Goal: Contribute content

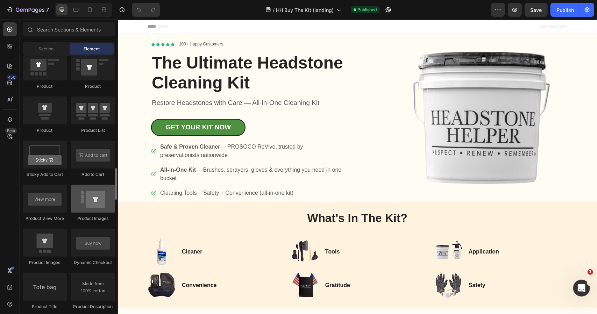
scroll to position [770, 0]
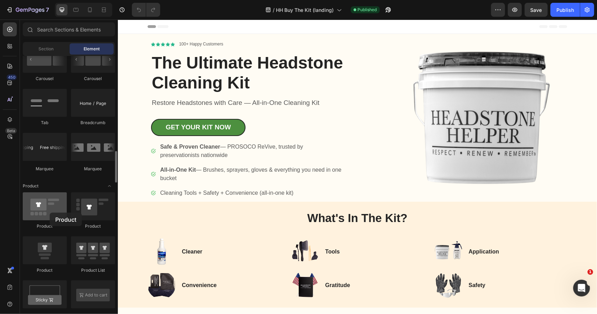
click at [50, 213] on div at bounding box center [45, 206] width 44 height 28
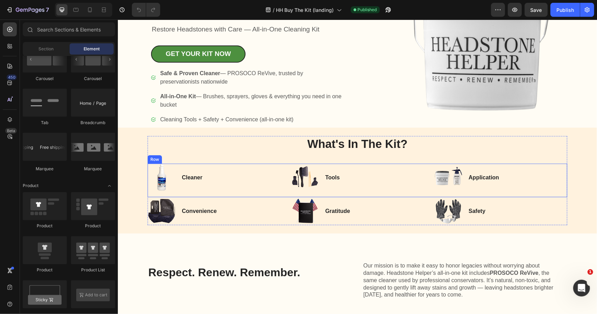
scroll to position [70, 0]
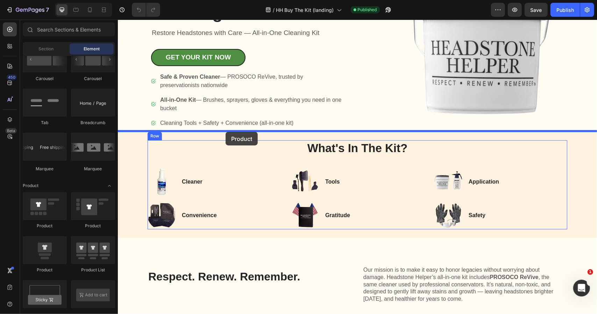
drag, startPoint x: 165, startPoint y: 233, endPoint x: 225, endPoint y: 132, distance: 117.3
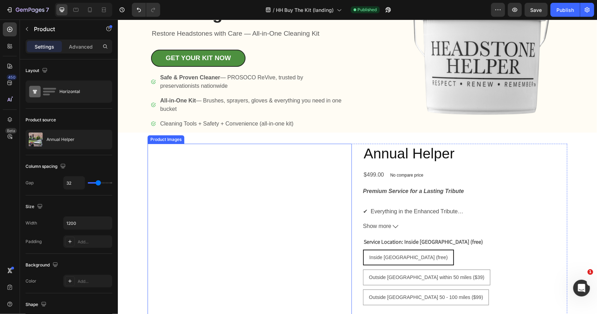
scroll to position [105, 0]
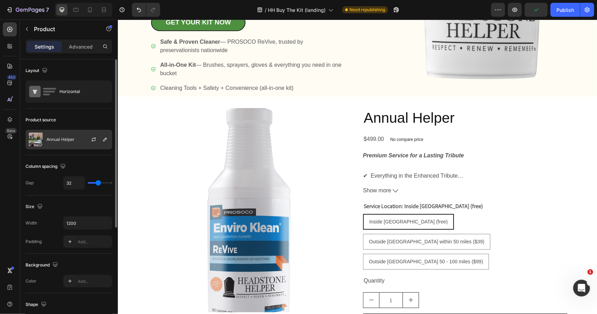
click at [77, 140] on div "Annual Helper" at bounding box center [69, 140] width 87 height 20
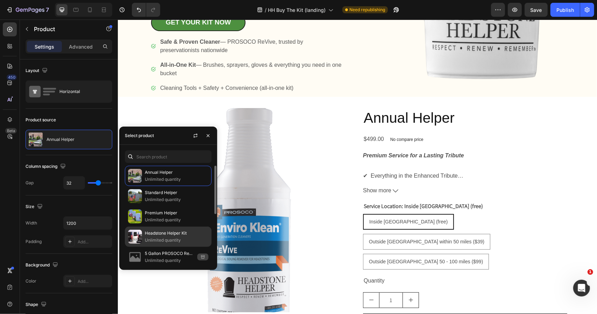
click at [166, 231] on p "Headstone Helper Kit" at bounding box center [177, 233] width 64 height 7
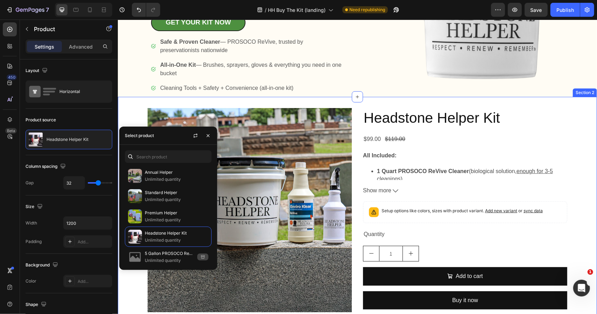
click at [304, 101] on div "Product Images Headstone Helper Kit Product Title $99.00 Product Price Product …" at bounding box center [357, 234] width 479 height 274
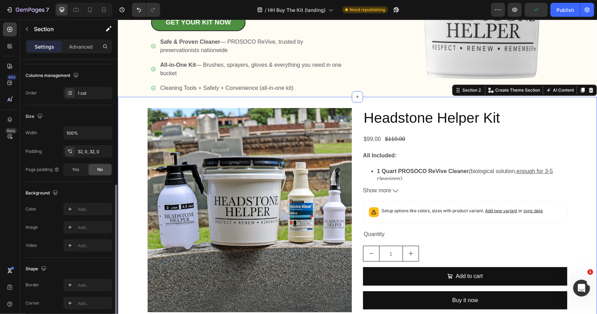
scroll to position [140, 0]
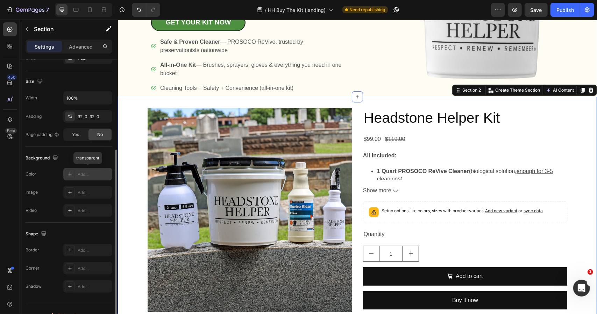
click at [85, 175] on div "Add..." at bounding box center [94, 174] width 33 height 6
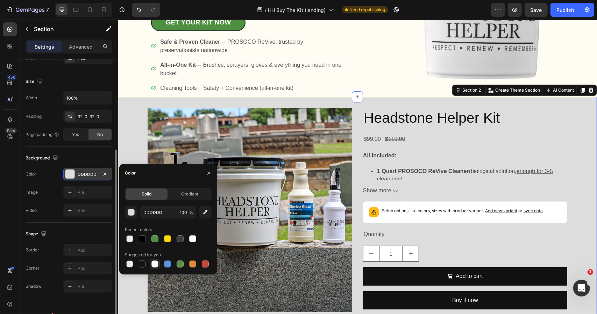
click at [155, 263] on div at bounding box center [154, 264] width 7 height 7
type input "FFFFFF"
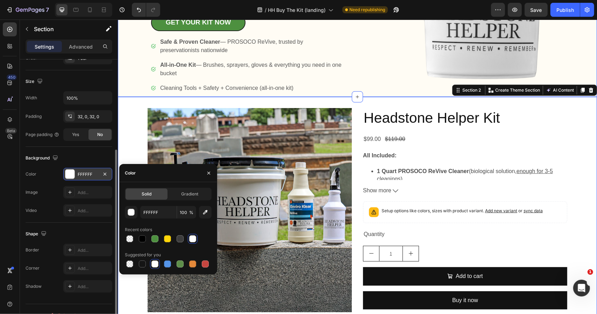
click at [355, 76] on div "Icon Icon Icon Icon Icon Icon List 100+ Happy Customers Text Block Row The Ulti…" at bounding box center [357, 13] width 479 height 168
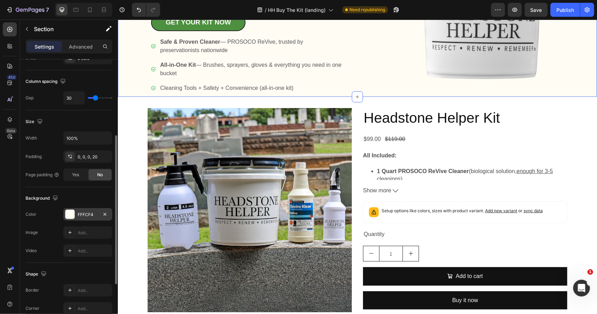
click at [82, 214] on div "FFFCF4" at bounding box center [88, 215] width 20 height 6
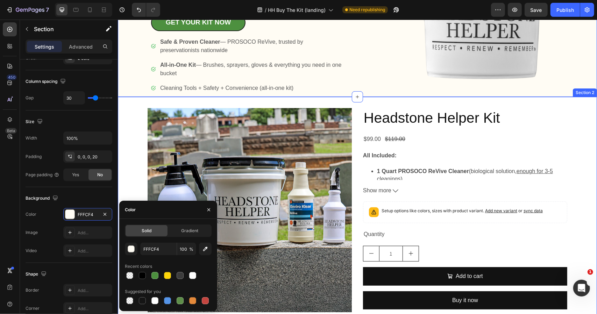
click at [570, 106] on div "Product Images Headstone Helper Kit Product Title $99.00 Product Price Product …" at bounding box center [357, 234] width 479 height 274
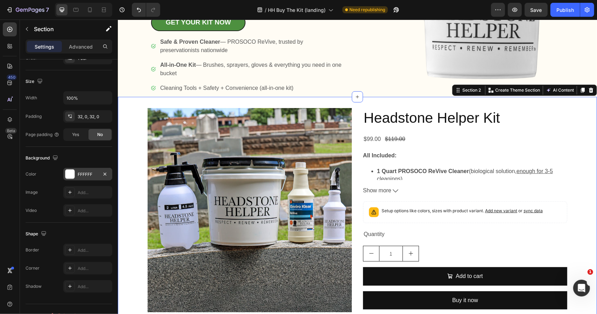
click at [86, 173] on div "FFFFFF" at bounding box center [88, 174] width 20 height 6
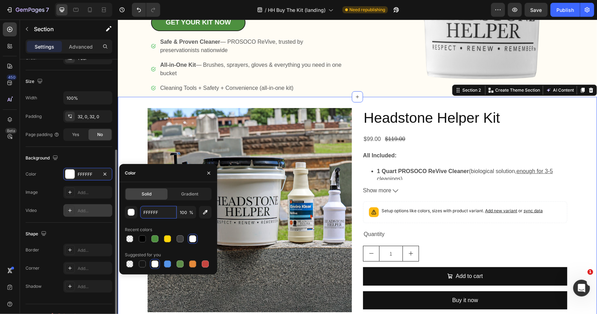
paste input "CF4"
type input "FFFCF4"
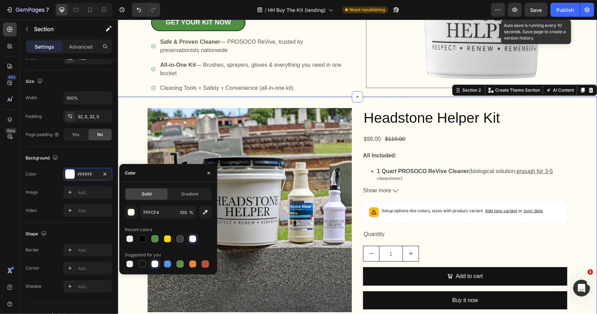
click at [534, 6] on button "Save" at bounding box center [536, 10] width 23 height 14
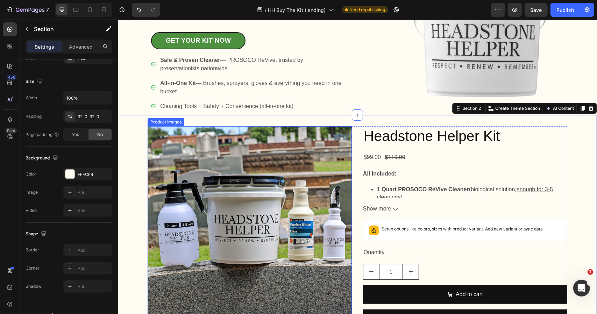
scroll to position [0, 0]
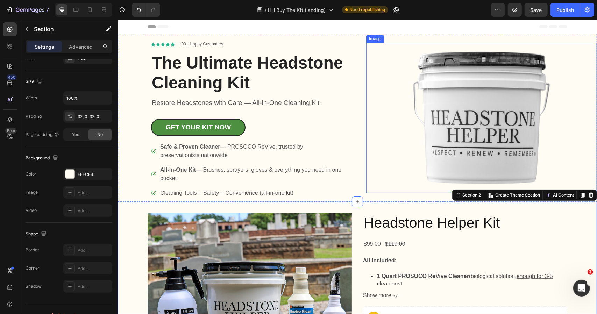
click at [508, 108] on img at bounding box center [481, 118] width 150 height 150
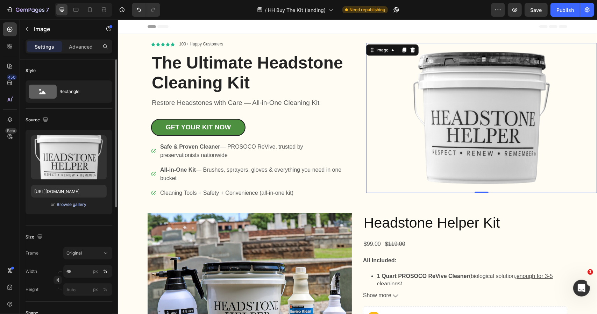
click at [76, 203] on div "Browse gallery" at bounding box center [72, 204] width 30 height 6
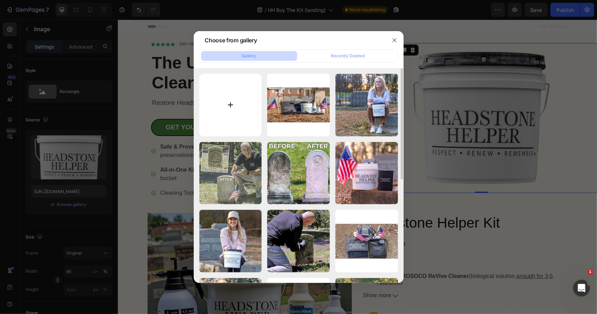
click at [242, 101] on input "file" at bounding box center [230, 105] width 63 height 63
click at [228, 108] on input "file" at bounding box center [230, 105] width 63 height 63
type input "C:\fakepath\gina1.jpg"
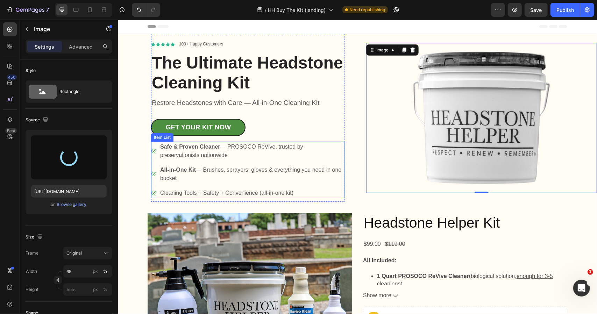
type input "[URL][DOMAIN_NAME]"
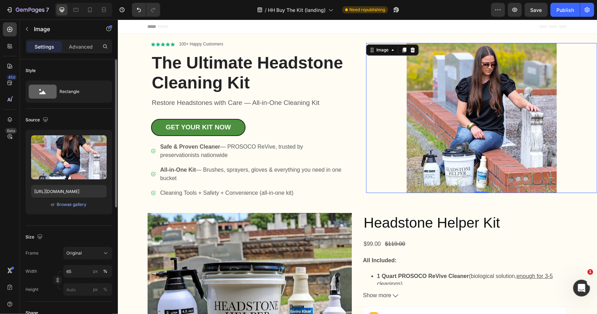
scroll to position [70, 0]
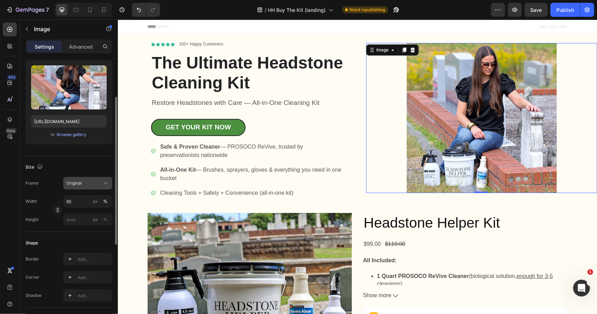
click at [105, 185] on icon at bounding box center [105, 183] width 7 height 7
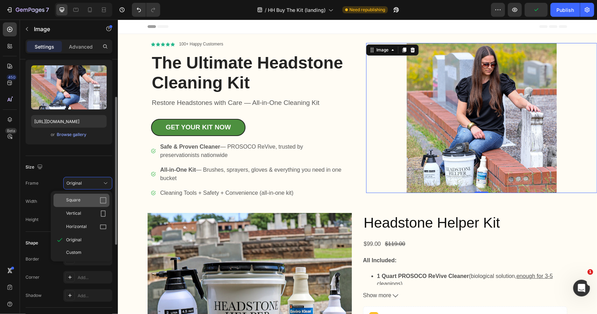
click at [104, 198] on icon at bounding box center [103, 200] width 7 height 7
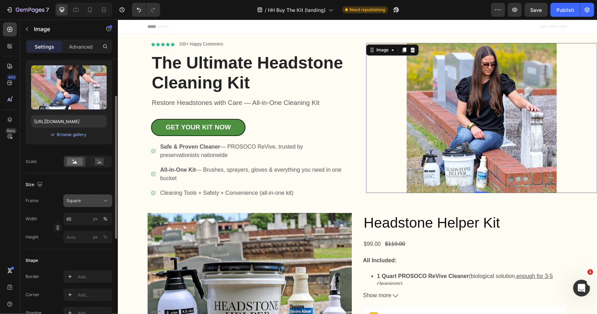
click at [103, 202] on icon at bounding box center [105, 200] width 7 height 7
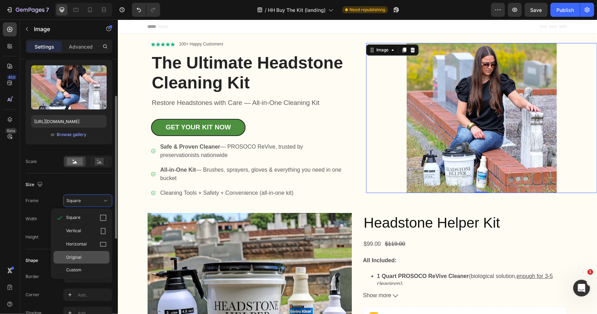
click at [87, 258] on div "Original" at bounding box center [86, 257] width 41 height 6
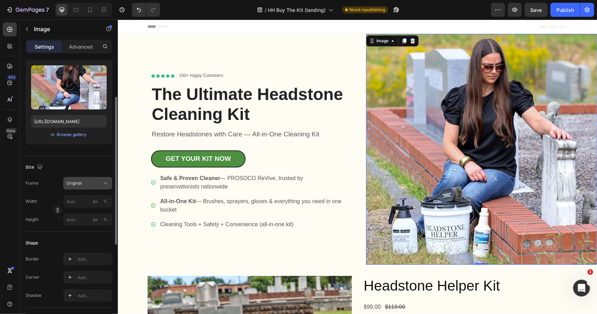
click at [108, 181] on icon at bounding box center [105, 183] width 7 height 7
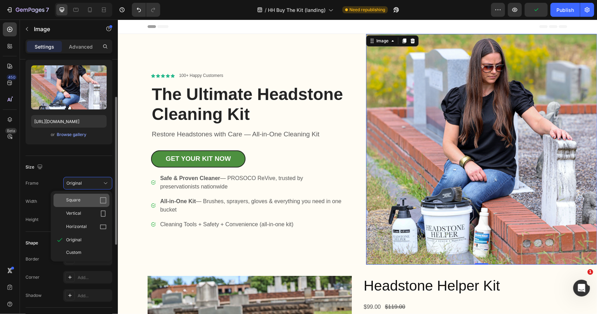
click at [88, 198] on div "Square" at bounding box center [86, 200] width 41 height 7
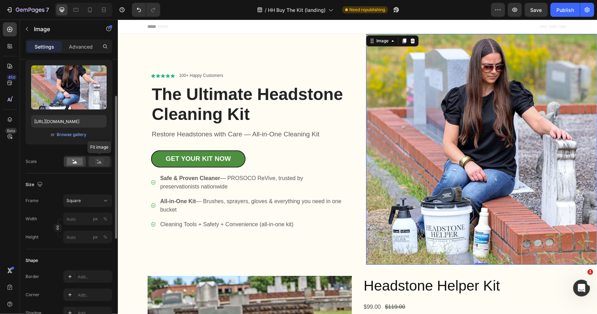
click at [100, 162] on icon at bounding box center [99, 162] width 5 height 2
click at [86, 201] on div "Square" at bounding box center [83, 201] width 34 height 6
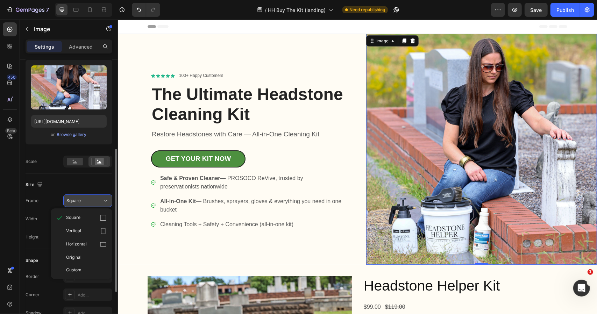
scroll to position [105, 0]
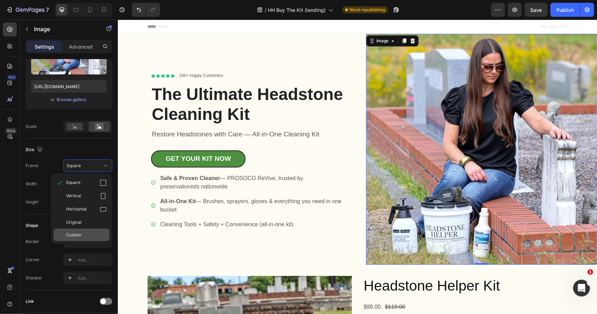
click at [82, 235] on div "Custom" at bounding box center [86, 235] width 41 height 6
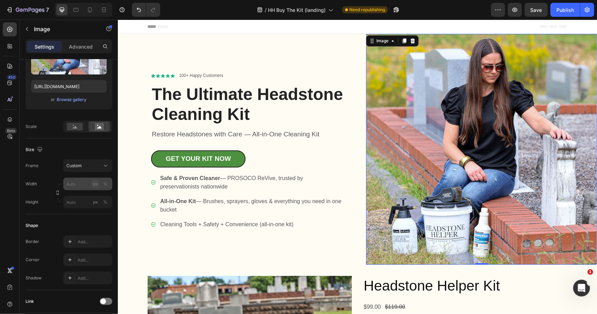
click at [93, 183] on div "Width px % Height px %" at bounding box center [69, 193] width 87 height 31
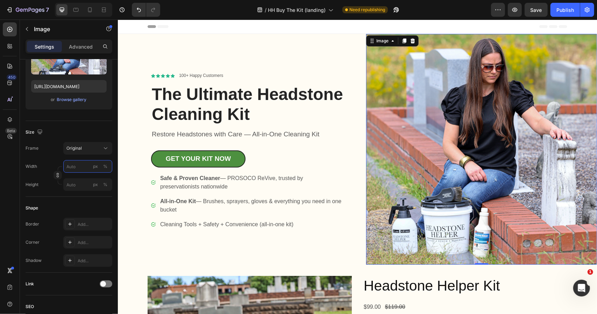
click at [80, 166] on input "px %" at bounding box center [87, 166] width 49 height 13
click at [55, 158] on div "Frame Original Width px % Height px %" at bounding box center [69, 166] width 87 height 49
click at [104, 168] on div "%" at bounding box center [105, 166] width 4 height 6
click at [77, 165] on input "px %" at bounding box center [87, 166] width 49 height 13
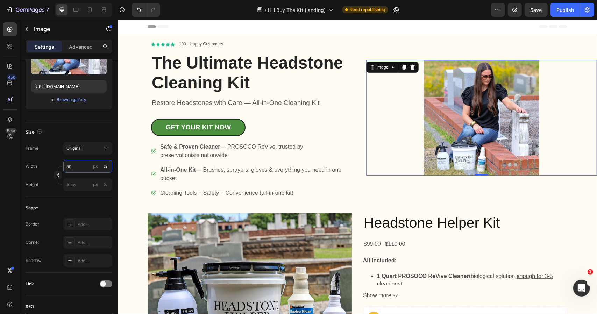
drag, startPoint x: 76, startPoint y: 164, endPoint x: 44, endPoint y: 161, distance: 32.7
click at [44, 161] on div "Width 50 px %" at bounding box center [69, 166] width 87 height 13
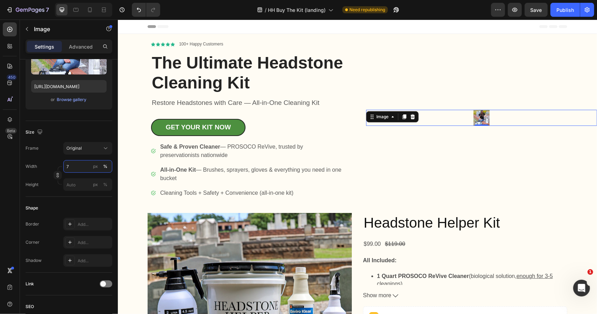
type input "75"
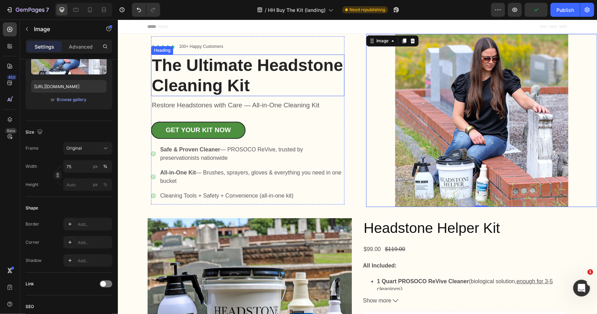
click at [203, 85] on h1 "The Ultimate Headstone Cleaning Kit" at bounding box center [247, 75] width 193 height 42
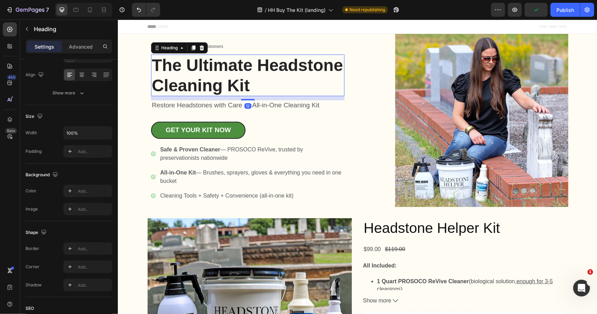
scroll to position [0, 0]
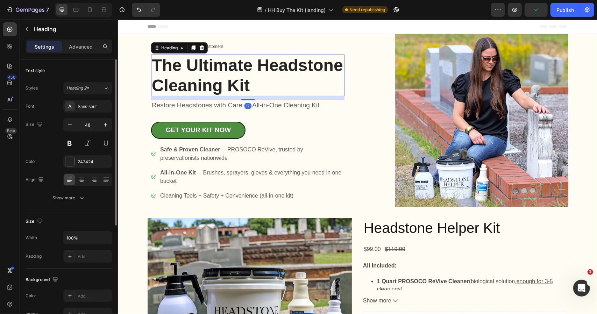
click at [220, 87] on h1 "The Ultimate Headstone Cleaning Kit" at bounding box center [247, 75] width 193 height 42
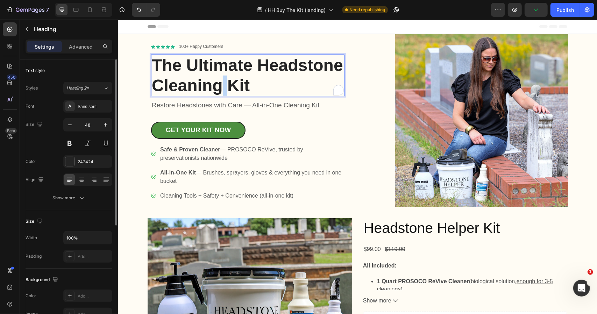
click at [220, 87] on p "The Ultimate Headstone Cleaning Kit" at bounding box center [247, 75] width 192 height 40
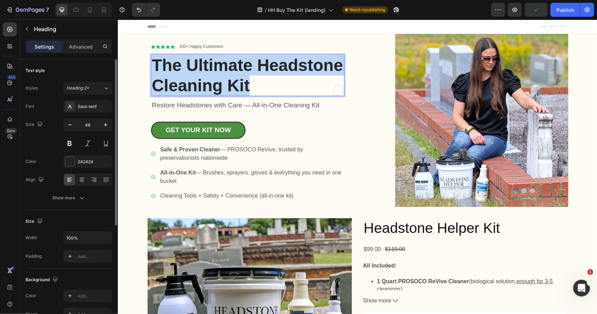
click at [220, 87] on p "The Ultimate Headstone Cleaning Kit" at bounding box center [247, 75] width 192 height 40
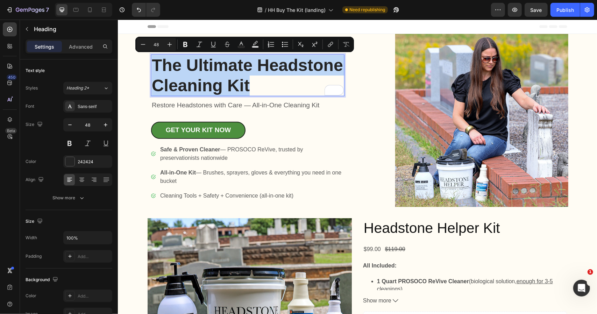
click at [238, 85] on p "The Ultimate Headstone Cleaning Kit" at bounding box center [247, 75] width 192 height 40
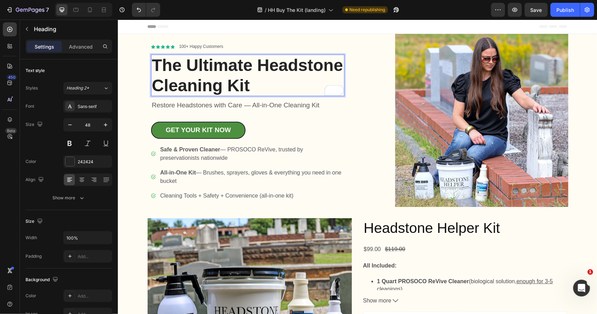
click at [255, 85] on p "The Ultimate Headstone Cleaning Kit" at bounding box center [247, 75] width 192 height 40
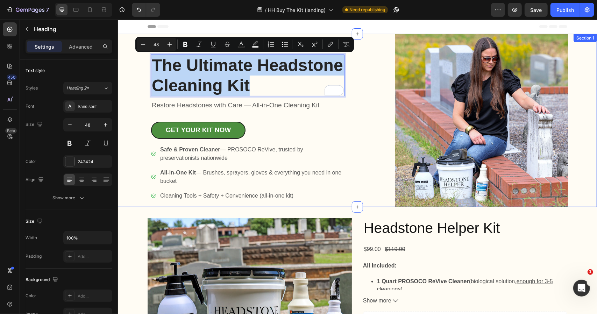
drag, startPoint x: 254, startPoint y: 86, endPoint x: 131, endPoint y: 62, distance: 125.7
click at [131, 62] on div "Icon Icon Icon Icon Icon Icon List 100+ Happy Customers Text Block Row The Ulti…" at bounding box center [240, 120] width 231 height 173
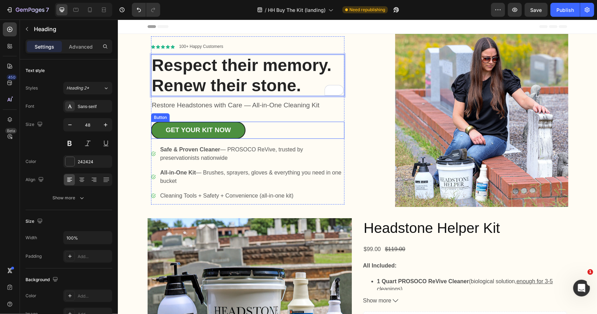
click at [306, 123] on div "GET YOUR KIT NOW Button" at bounding box center [247, 129] width 193 height 17
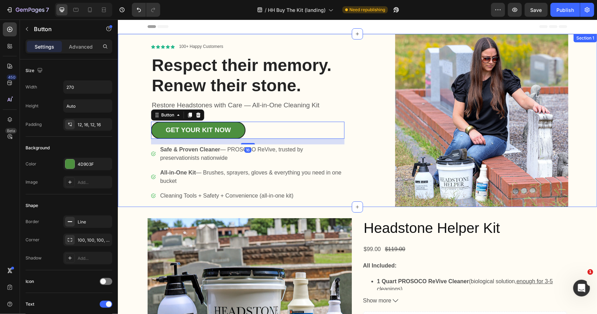
click at [355, 105] on div "Icon Icon Icon Icon Icon Icon List 100+ Happy Customers Text Block Row Respect …" at bounding box center [357, 120] width 479 height 173
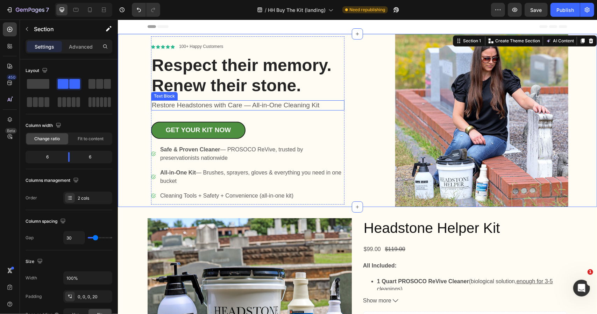
click at [294, 106] on p "Restore Headstones with Care — All-in-One Cleaning Kit" at bounding box center [247, 105] width 192 height 9
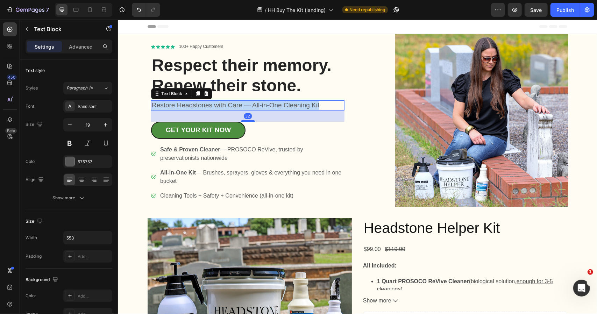
click at [294, 106] on p "Restore Headstones with Care — All-in-One Cleaning Kit" at bounding box center [247, 105] width 192 height 9
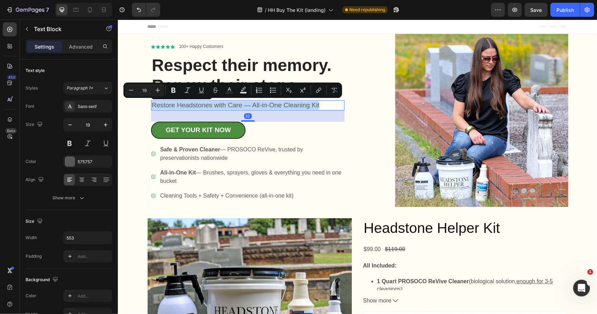
click at [312, 104] on p "Restore Headstones with Care — All-in-One Cleaning Kit" at bounding box center [247, 105] width 192 height 9
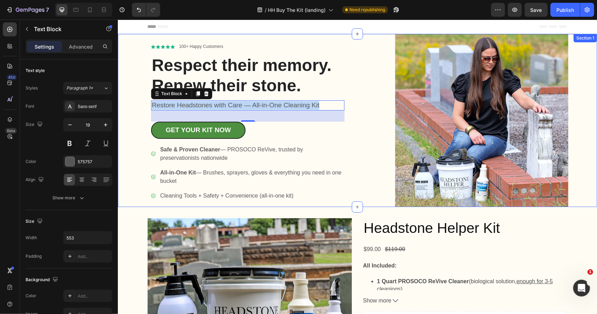
drag, startPoint x: 323, startPoint y: 104, endPoint x: 147, endPoint y: 102, distance: 176.0
click at [142, 99] on div "Icon Icon Icon Icon Icon Icon List 100+ Happy Customers Text Block Row Respect …" at bounding box center [240, 120] width 231 height 173
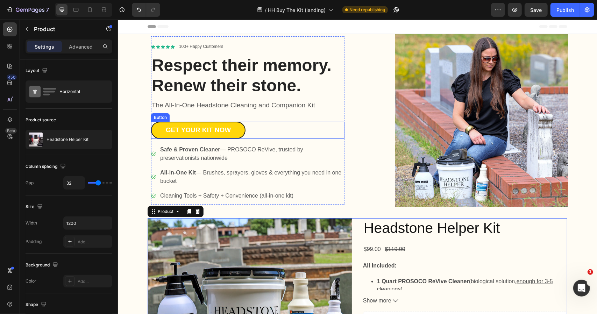
click at [239, 129] on link "GET YOUR KIT NOW" at bounding box center [198, 129] width 94 height 17
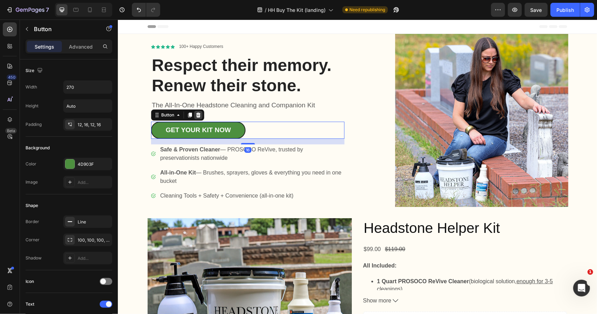
click at [195, 112] on icon at bounding box center [198, 115] width 6 height 6
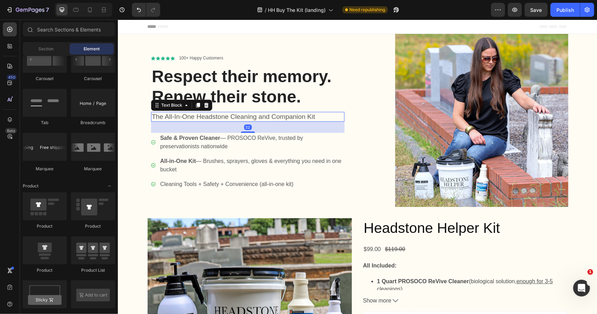
click at [226, 112] on p "The All-In-One Headstone Cleaning and Companion Kit" at bounding box center [247, 116] width 192 height 9
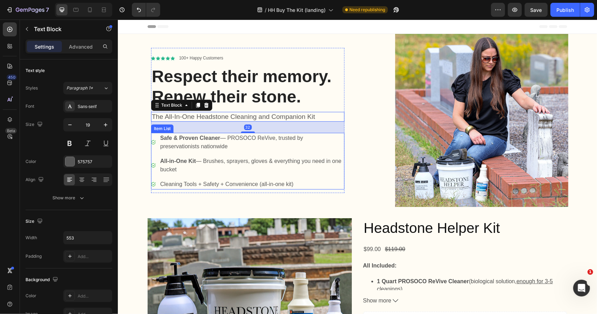
click at [246, 135] on p "Safe & Proven Cleaner — PROSOCO ReVive, trusted by preservationists nationwide" at bounding box center [251, 142] width 183 height 17
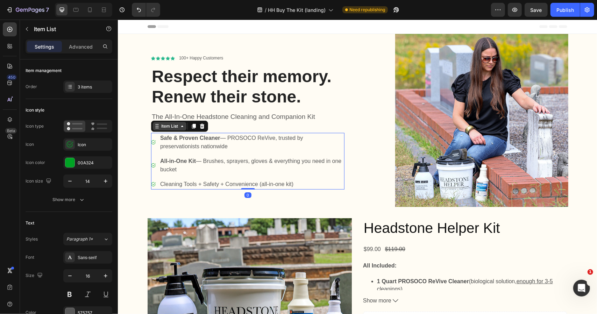
click at [169, 127] on div "Item List" at bounding box center [170, 126] width 20 height 6
click at [203, 127] on div at bounding box center [202, 126] width 8 height 8
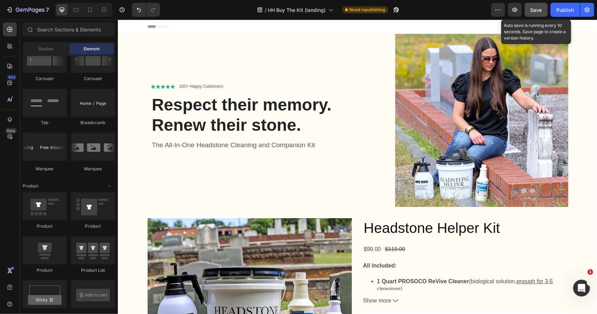
click at [546, 10] on button "Save" at bounding box center [536, 10] width 23 height 14
click at [535, 11] on span "Save" at bounding box center [537, 10] width 12 height 6
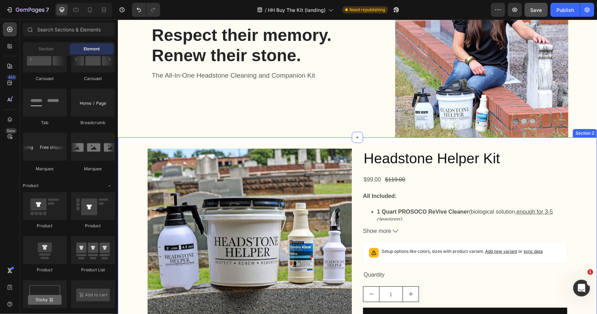
scroll to position [70, 0]
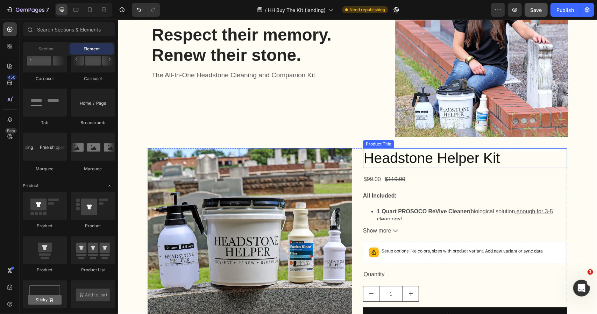
click at [437, 155] on h2 "Headstone Helper Kit" at bounding box center [465, 158] width 204 height 20
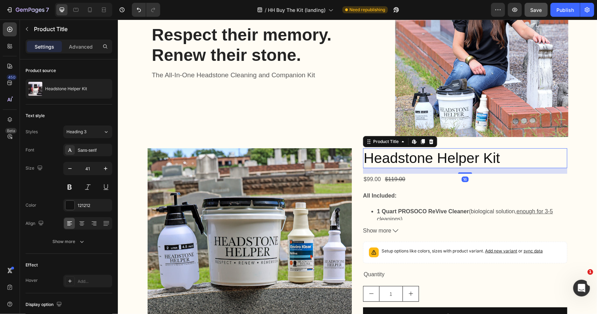
click at [430, 156] on h2 "Headstone Helper Kit" at bounding box center [465, 158] width 204 height 20
click at [373, 155] on h2 "Headstone Helper Kit" at bounding box center [465, 158] width 204 height 20
click at [366, 156] on h2 "Headstone Helper Kit" at bounding box center [465, 158] width 204 height 20
click at [397, 159] on h2 "Headstone Helper Kit" at bounding box center [465, 158] width 204 height 20
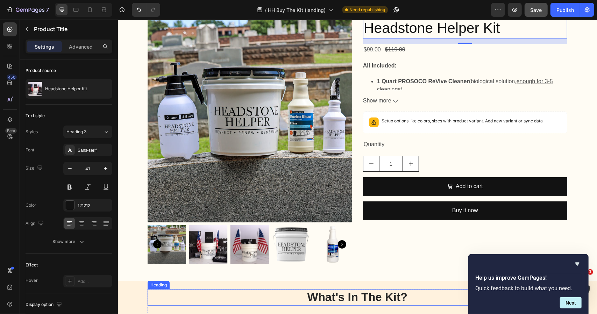
scroll to position [280, 0]
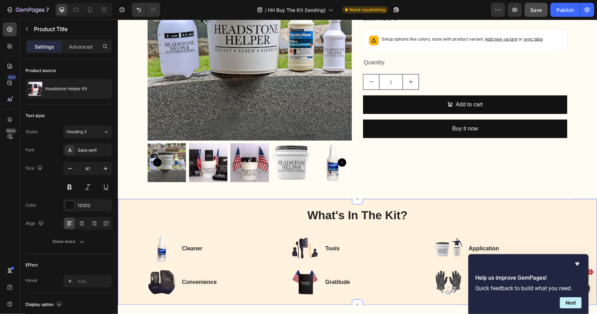
click at [442, 204] on div "What's In The Kit? Heading Image Cleaner Heading Row Image Tools Heading Row Im…" at bounding box center [357, 252] width 479 height 106
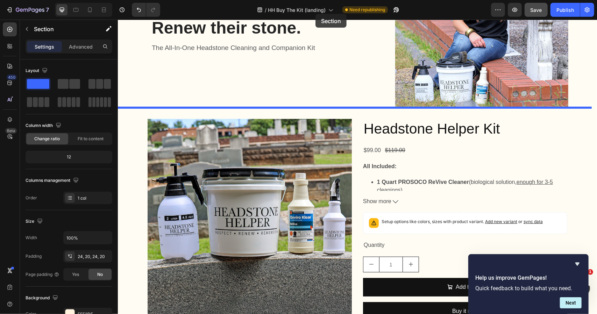
scroll to position [0, 0]
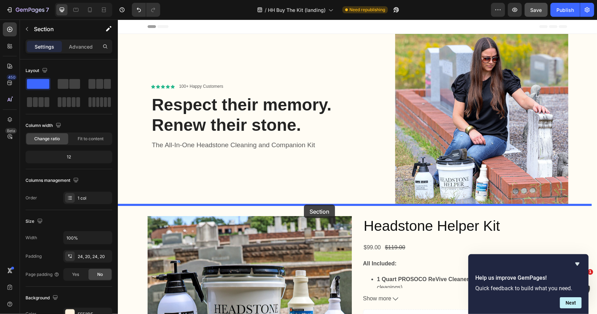
drag, startPoint x: 289, startPoint y: 201, endPoint x: 304, endPoint y: 204, distance: 15.1
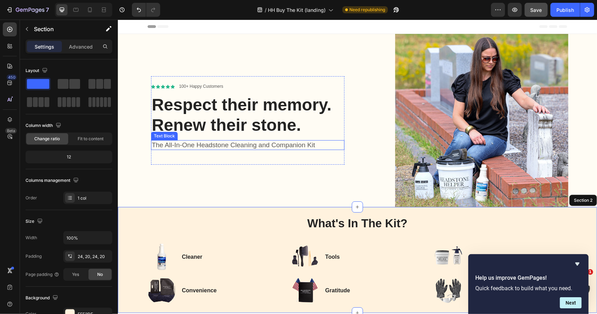
click at [223, 141] on p "The All-In-One Headstone Cleaning and Companion Kit" at bounding box center [247, 145] width 192 height 9
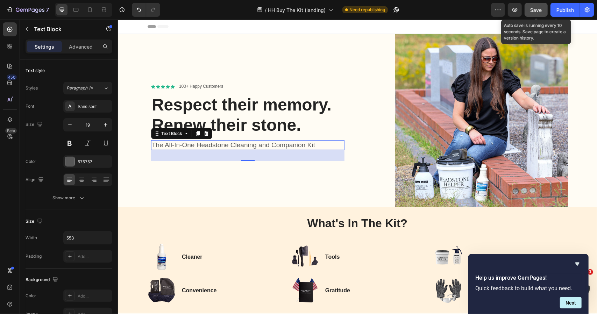
click at [536, 8] on span "Save" at bounding box center [537, 10] width 12 height 6
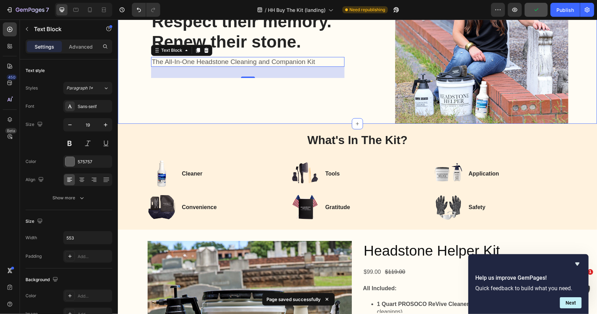
scroll to position [105, 0]
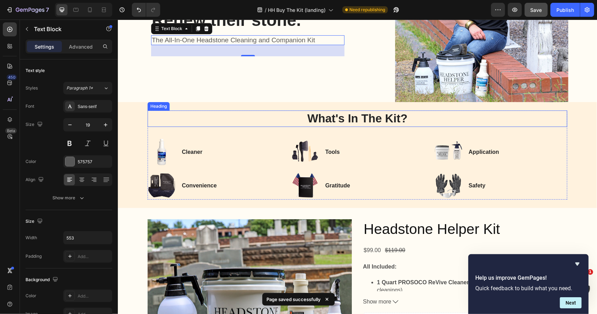
click at [493, 110] on h2 "What's In The Kit?" at bounding box center [357, 118] width 420 height 16
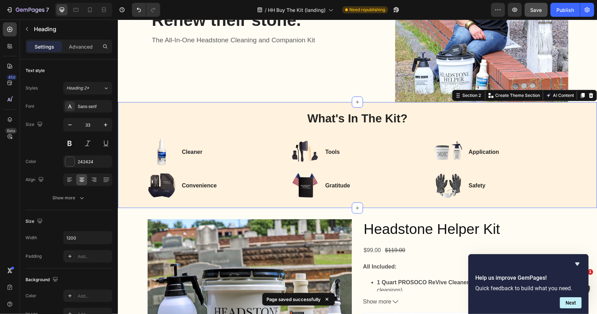
click at [569, 104] on div "What's In The Kit? Heading Image Cleaner Heading Row Image Tools Heading Row Im…" at bounding box center [357, 155] width 479 height 106
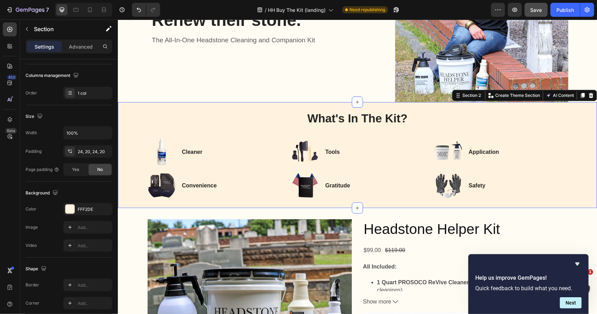
click at [317, 102] on div "What's In The Kit? Heading Image Cleaner Heading Row Image Tools Heading Row Im…" at bounding box center [357, 155] width 479 height 106
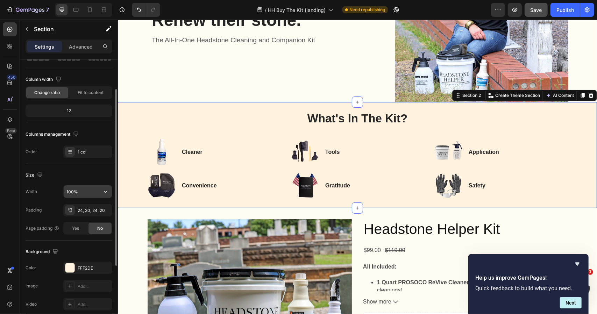
scroll to position [0, 0]
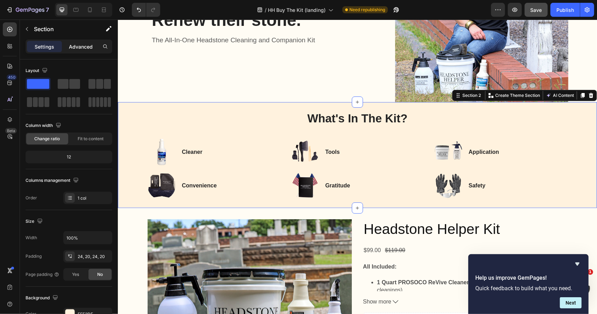
click at [83, 49] on p "Advanced" at bounding box center [81, 46] width 24 height 7
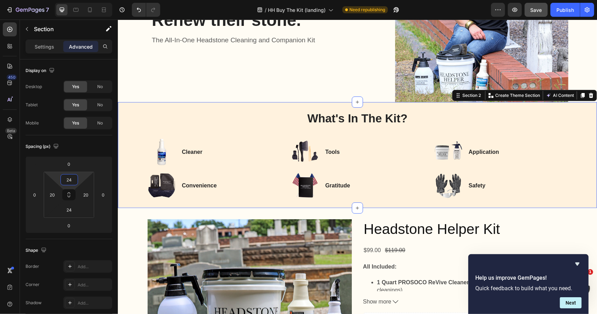
drag, startPoint x: 182, startPoint y: 201, endPoint x: 143, endPoint y: 181, distance: 43.8
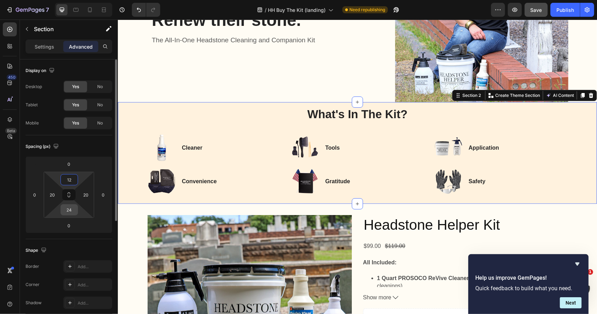
type input "12"
drag, startPoint x: 61, startPoint y: 209, endPoint x: 69, endPoint y: 208, distance: 8.8
click at [69, 208] on div "24" at bounding box center [69, 209] width 17 height 11
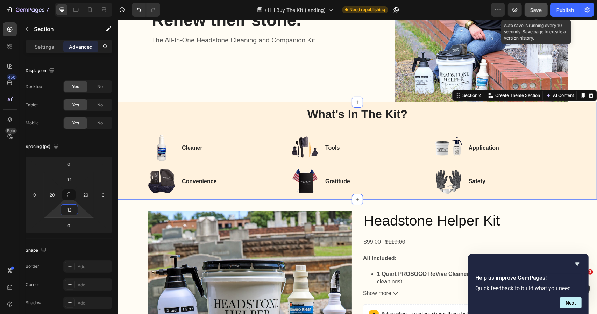
type input "12"
click at [535, 9] on span "Save" at bounding box center [537, 10] width 12 height 6
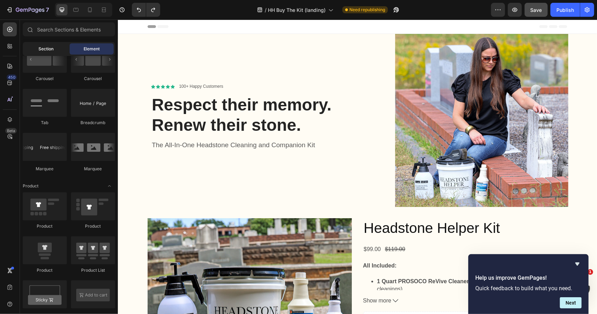
click at [40, 51] on span "Section" at bounding box center [46, 49] width 15 height 6
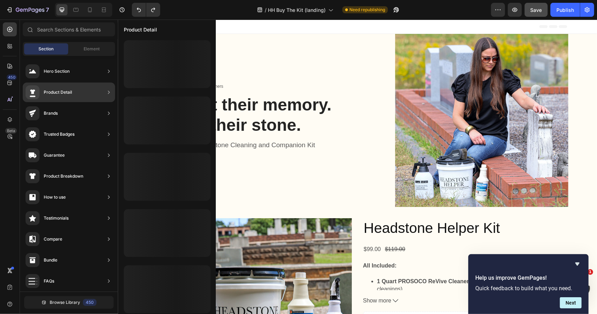
scroll to position [70, 0]
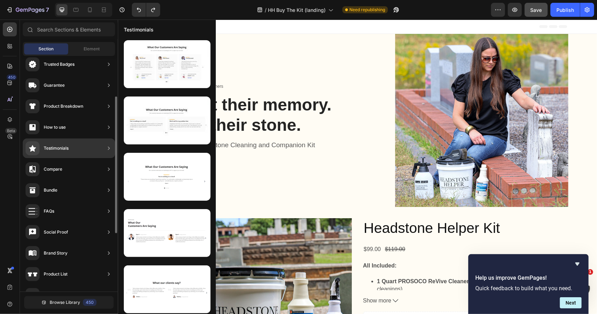
click at [66, 149] on div "Testimonials" at bounding box center [56, 148] width 25 height 7
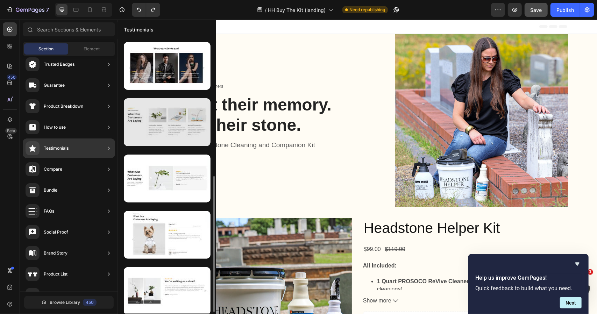
scroll to position [318, 0]
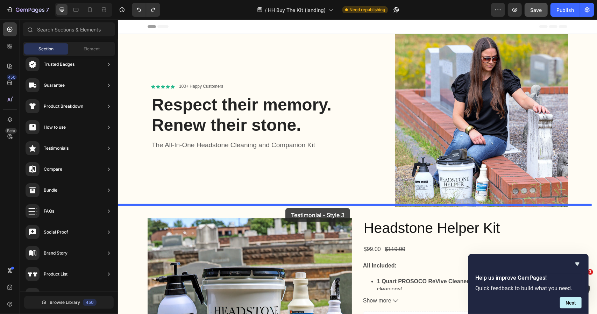
drag, startPoint x: 279, startPoint y: 269, endPoint x: 285, endPoint y: 208, distance: 61.5
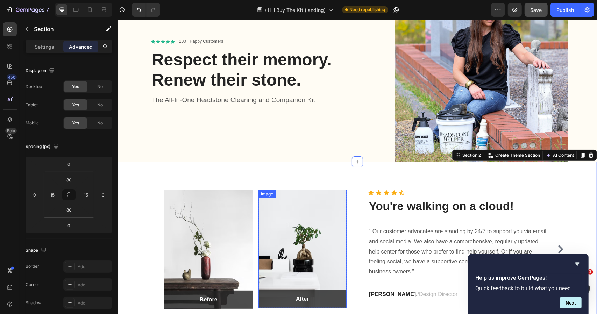
scroll to position [105, 0]
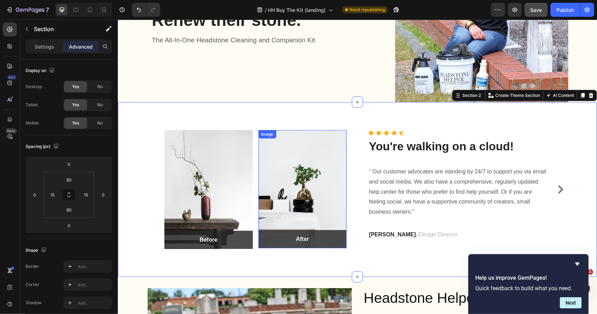
click at [290, 136] on img at bounding box center [302, 189] width 88 height 118
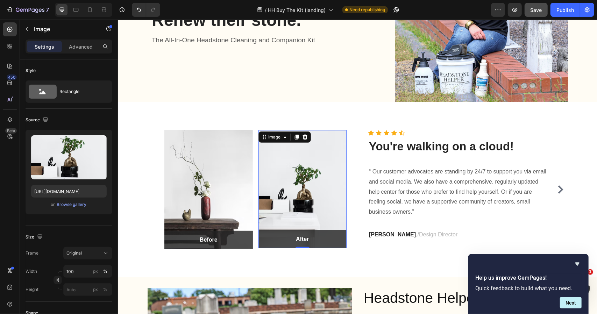
click at [304, 159] on img at bounding box center [302, 189] width 88 height 118
click at [302, 135] on icon at bounding box center [304, 136] width 5 height 5
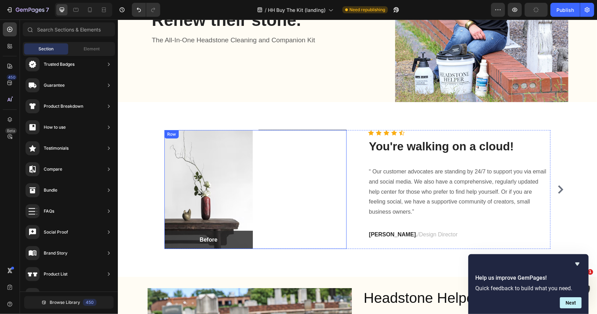
click at [275, 151] on div "After Text block Row Row" at bounding box center [302, 189] width 88 height 119
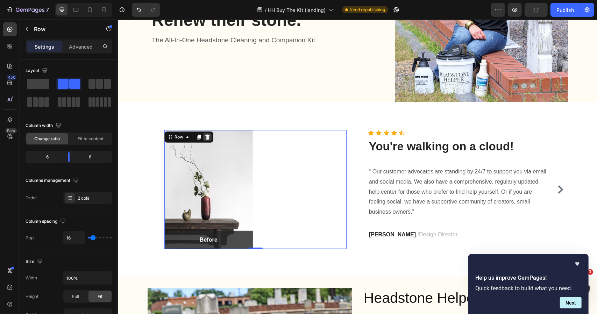
click at [205, 134] on icon at bounding box center [207, 136] width 5 height 5
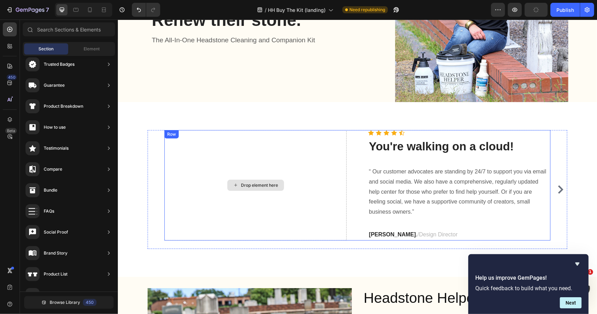
click at [232, 143] on div "Drop element here" at bounding box center [255, 185] width 182 height 111
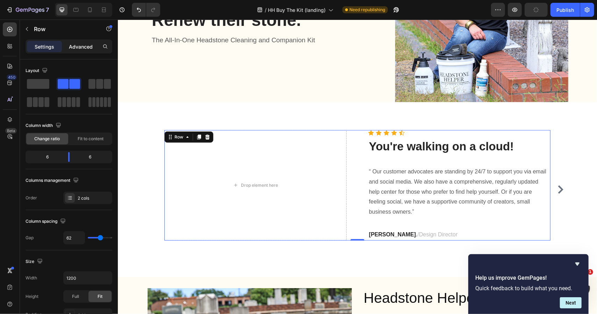
click at [84, 49] on p "Advanced" at bounding box center [81, 46] width 24 height 7
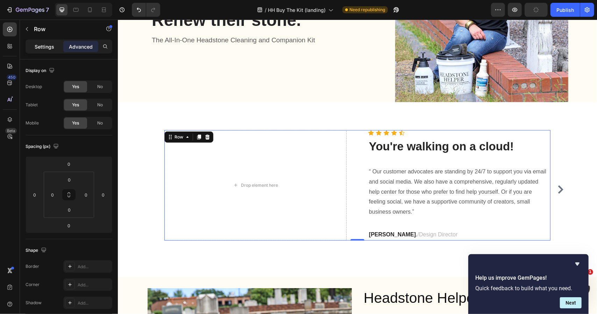
click at [43, 45] on p "Settings" at bounding box center [45, 46] width 20 height 7
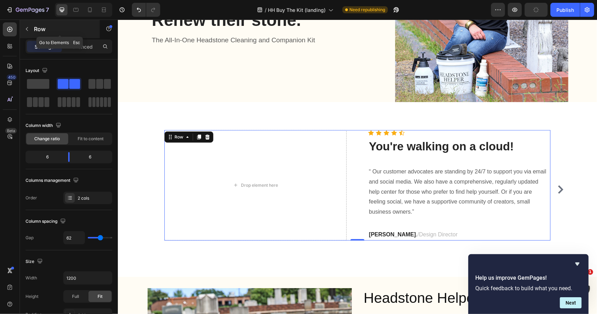
click at [29, 29] on icon "button" at bounding box center [27, 29] width 6 height 6
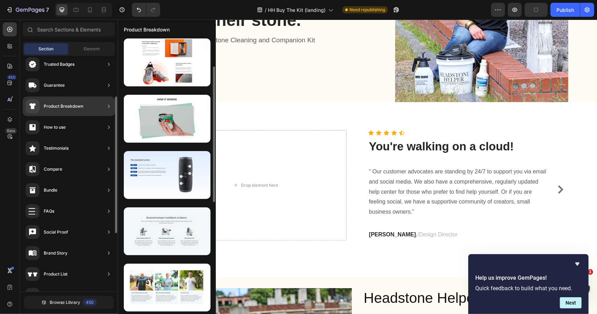
scroll to position [0, 0]
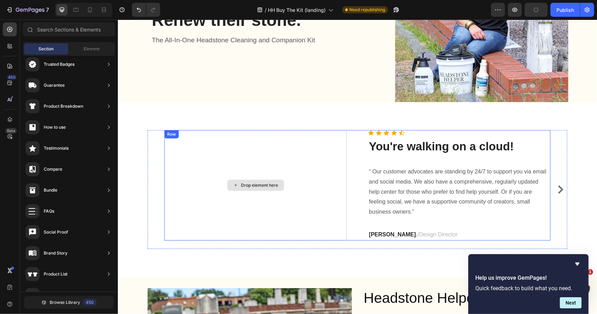
click at [241, 182] on div "Drop element here" at bounding box center [259, 185] width 37 height 6
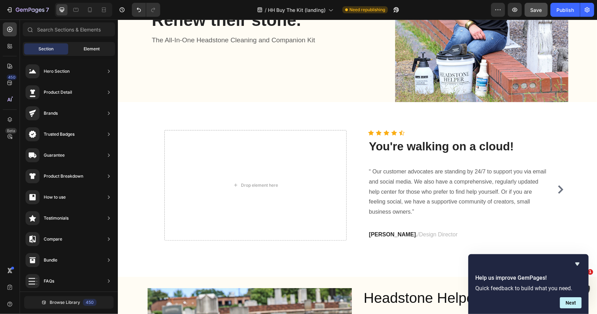
click at [84, 45] on div "Element" at bounding box center [92, 48] width 44 height 11
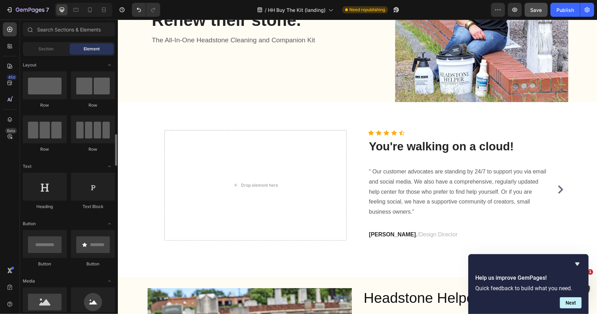
scroll to position [70, 0]
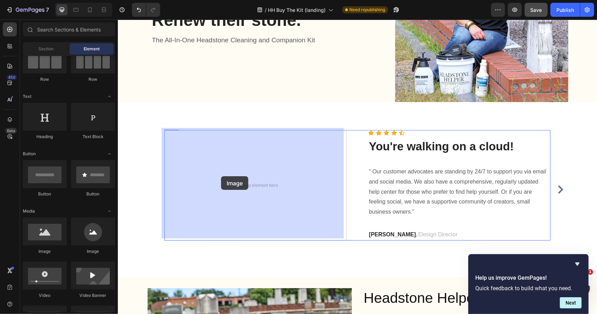
drag, startPoint x: 165, startPoint y: 254, endPoint x: 221, endPoint y: 176, distance: 95.5
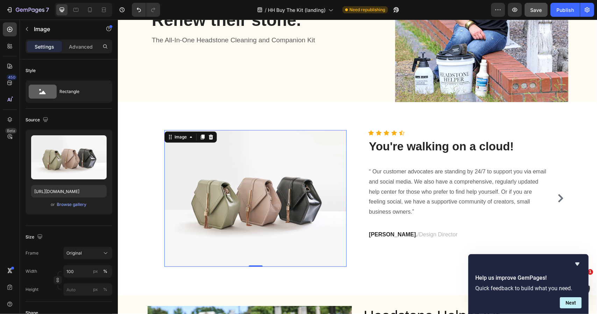
click at [262, 175] on img at bounding box center [255, 198] width 182 height 137
click at [172, 138] on div "Image" at bounding box center [180, 137] width 29 height 8
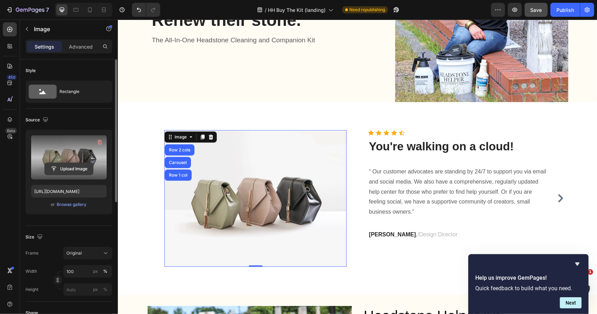
click at [70, 168] on input "file" at bounding box center [69, 169] width 48 height 12
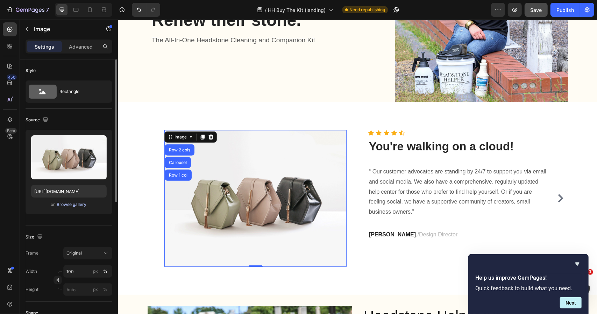
click at [83, 206] on div "Browse gallery" at bounding box center [72, 204] width 30 height 6
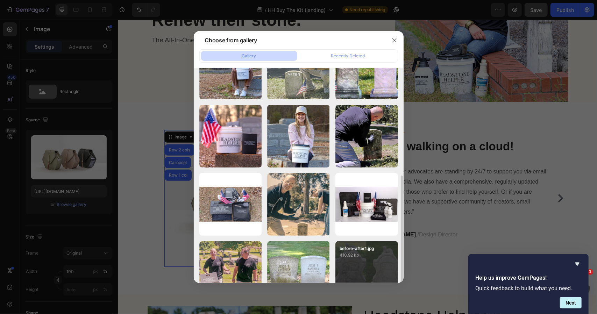
scroll to position [199, 0]
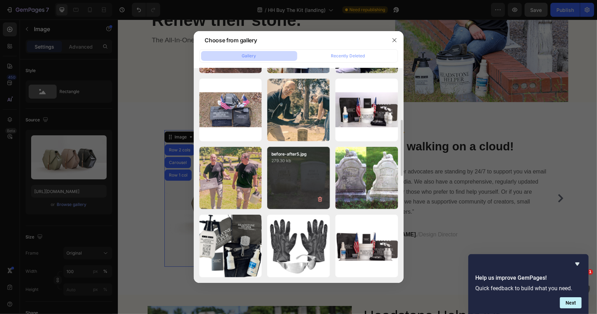
click at [307, 191] on div "before-after5.jpg 279.30 kb" at bounding box center [298, 178] width 63 height 63
type input "[URL][DOMAIN_NAME]"
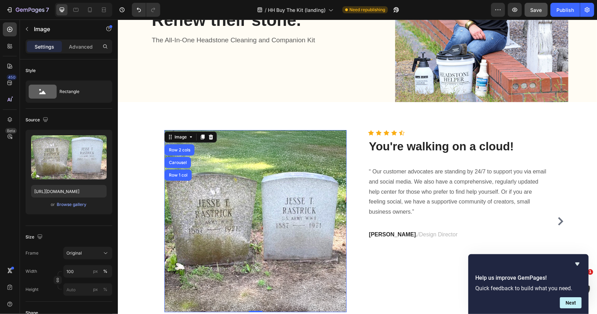
click at [271, 153] on img at bounding box center [255, 221] width 182 height 182
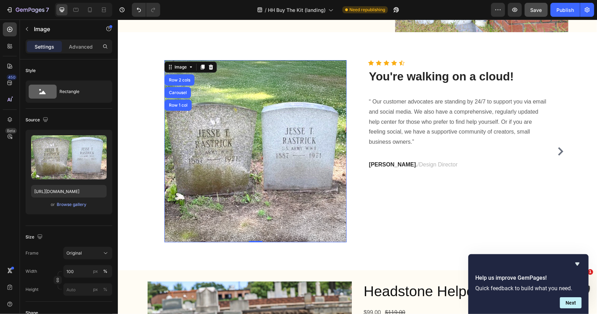
click at [250, 156] on img at bounding box center [255, 151] width 182 height 182
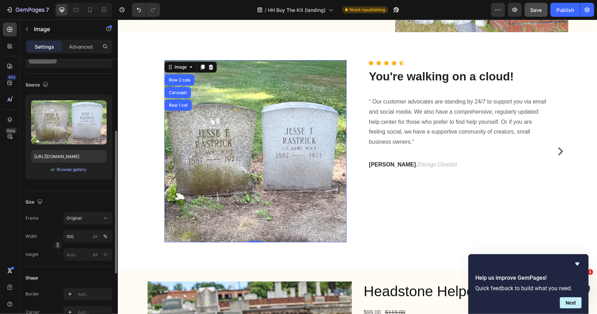
scroll to position [70, 0]
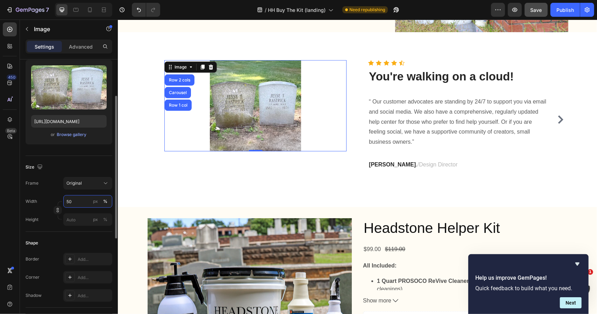
drag, startPoint x: 80, startPoint y: 200, endPoint x: 20, endPoint y: 190, distance: 60.9
click at [20, 190] on div "Style Rectangle Source Upload Image [URL][DOMAIN_NAME] or Browse gallery Size F…" at bounding box center [69, 254] width 98 height 528
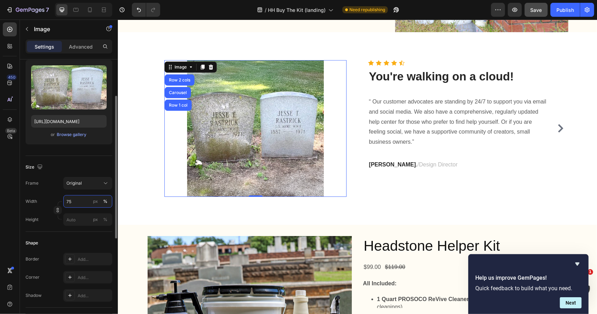
drag, startPoint x: 80, startPoint y: 197, endPoint x: 33, endPoint y: 198, distance: 47.2
click at [34, 198] on div "Width 75 px %" at bounding box center [69, 201] width 87 height 13
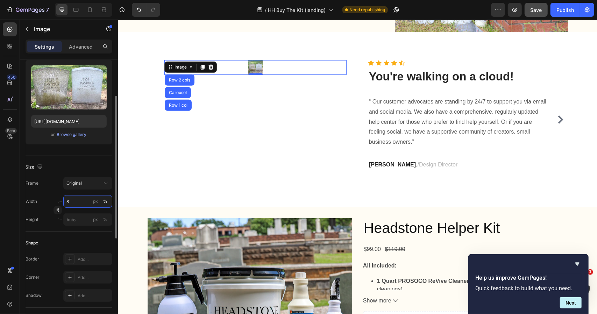
type input "80"
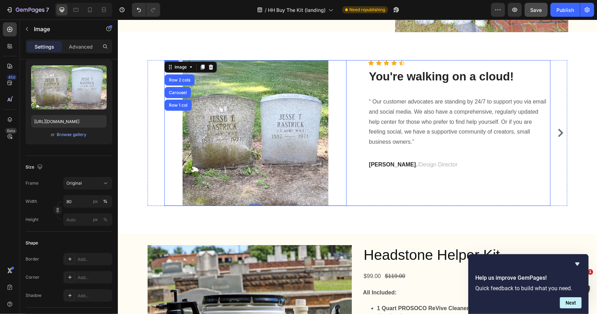
click at [417, 129] on p "“ Our customer advocates are standing by 24/7 to support you via email and soci…" at bounding box center [459, 122] width 181 height 50
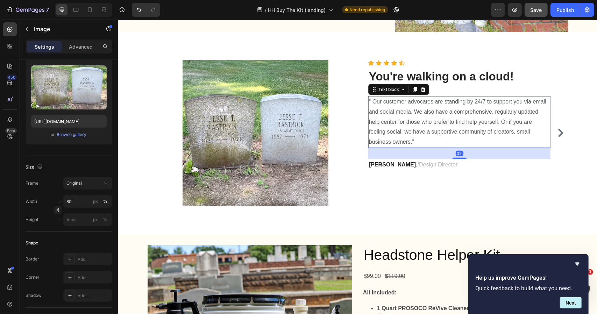
scroll to position [0, 0]
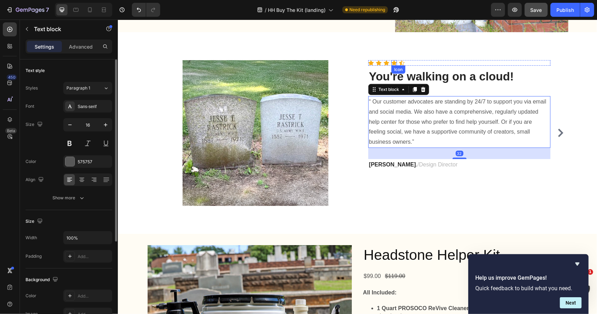
click at [391, 60] on icon at bounding box center [394, 63] width 6 height 6
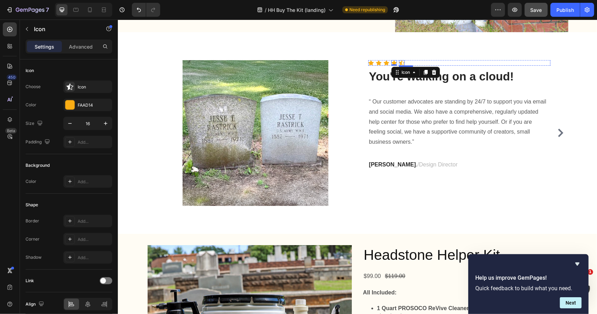
click at [399, 60] on div "Icon" at bounding box center [402, 63] width 6 height 6
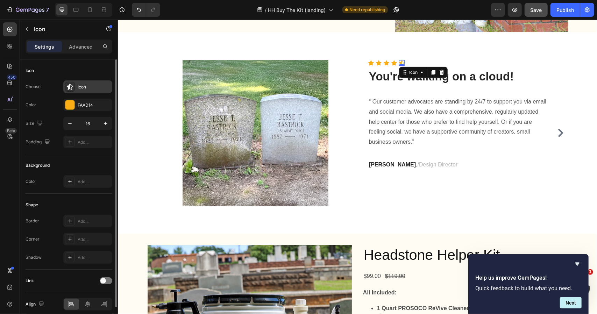
click at [71, 87] on icon at bounding box center [69, 86] width 7 height 7
click at [391, 60] on div "Icon" at bounding box center [394, 63] width 6 height 6
click at [423, 71] on icon at bounding box center [426, 72] width 6 height 6
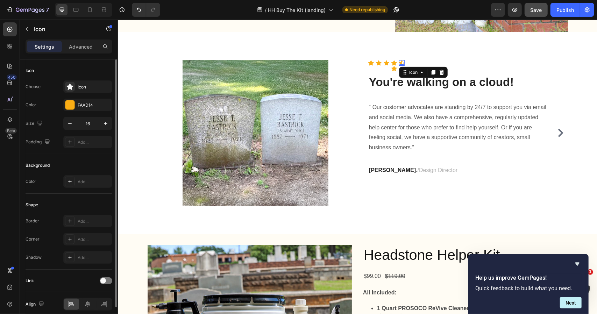
click at [399, 61] on div "Icon 0" at bounding box center [402, 63] width 6 height 6
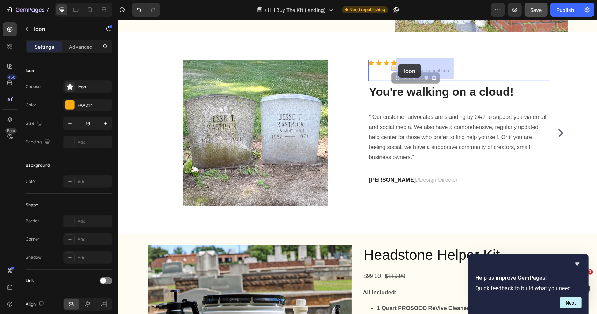
drag, startPoint x: 389, startPoint y: 66, endPoint x: 398, endPoint y: 64, distance: 9.4
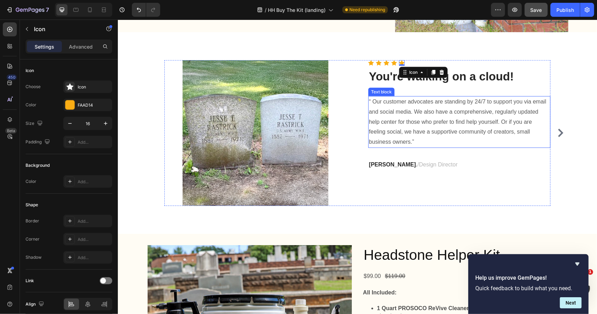
scroll to position [105, 0]
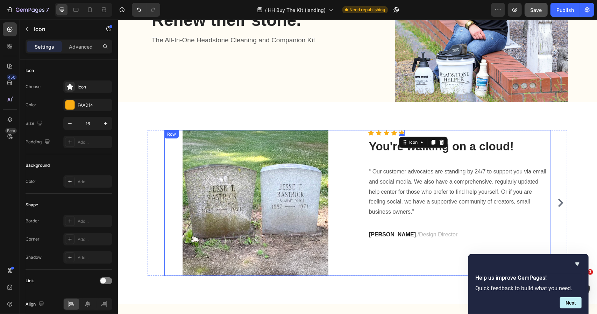
click at [378, 170] on p "“ Our customer advocates are standing by 24/7 to support you via email and soci…" at bounding box center [459, 191] width 181 height 50
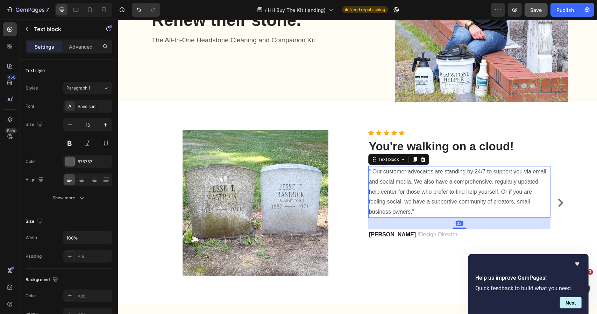
click at [407, 188] on p "“ Our customer advocates are standing by 24/7 to support you via email and soci…" at bounding box center [459, 191] width 181 height 50
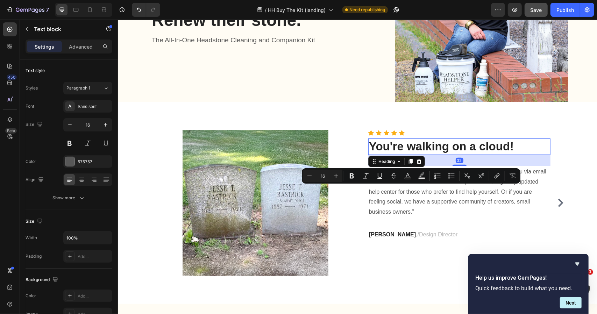
click at [428, 144] on p "You're walking on a cloud!" at bounding box center [459, 146] width 181 height 15
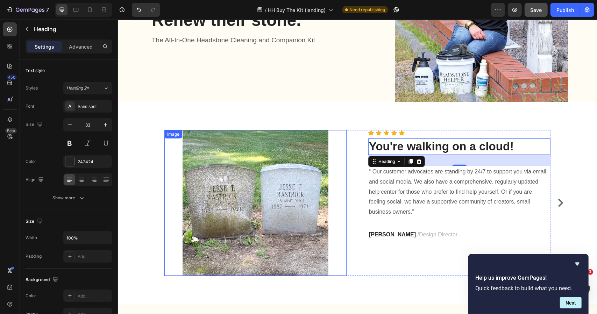
scroll to position [0, 0]
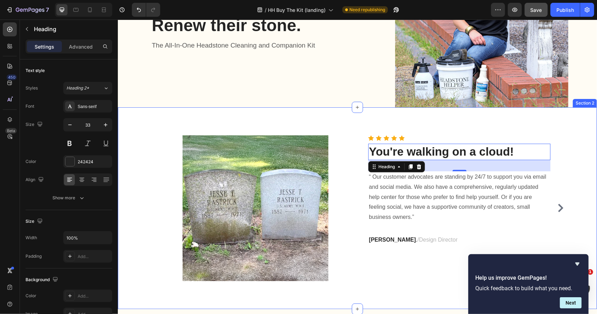
click at [357, 118] on div "Image Icon Icon Icon Icon Icon Icon List Hoz You're walking on a cloud! Heading…" at bounding box center [357, 208] width 479 height 202
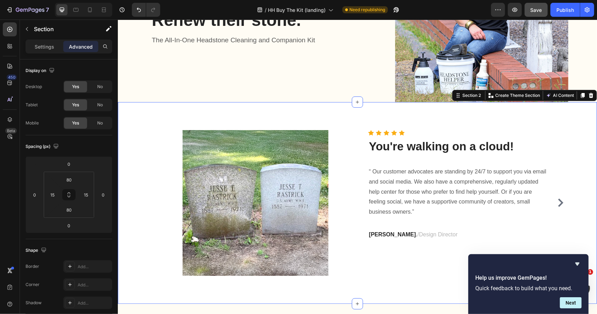
click at [364, 105] on div "Image Icon Icon Icon Icon Icon Icon List Hoz You're walking on a cloud! Heading…" at bounding box center [357, 203] width 479 height 202
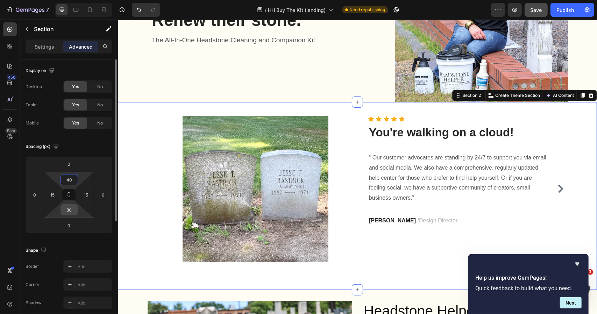
type input "40"
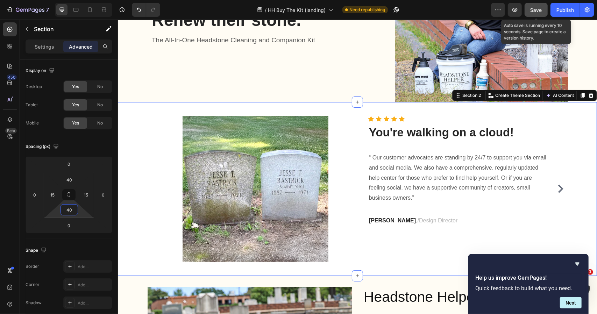
type input "40"
click at [534, 12] on span "Save" at bounding box center [537, 10] width 12 height 6
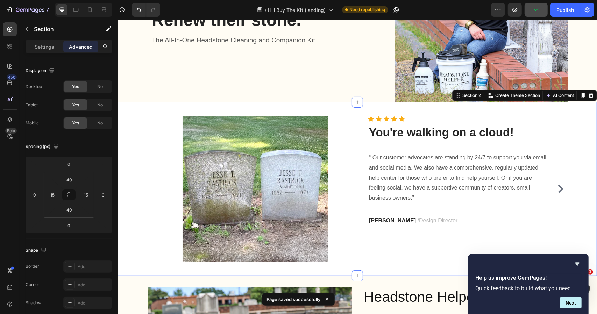
click at [148, 109] on div "Image Icon Icon Icon Icon Icon Icon List Hoz You're walking on a cloud! Heading…" at bounding box center [357, 189] width 479 height 174
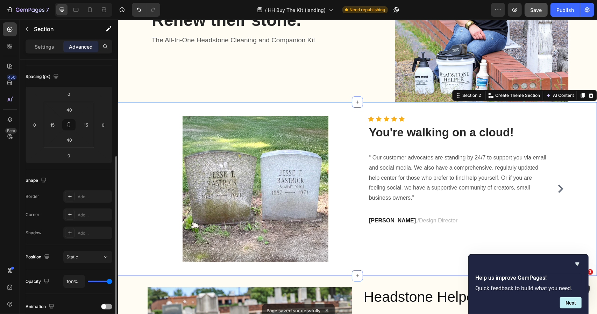
scroll to position [35, 0]
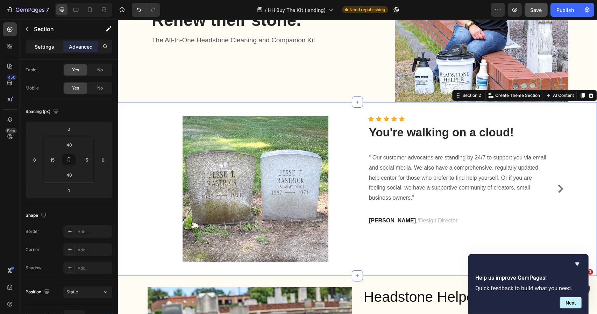
click at [48, 49] on p "Settings" at bounding box center [45, 46] width 20 height 7
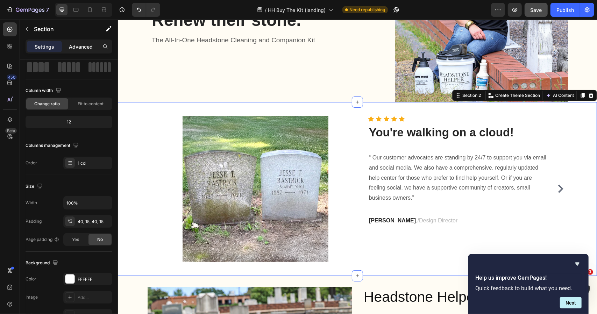
click at [92, 50] on p "Advanced" at bounding box center [81, 46] width 24 height 7
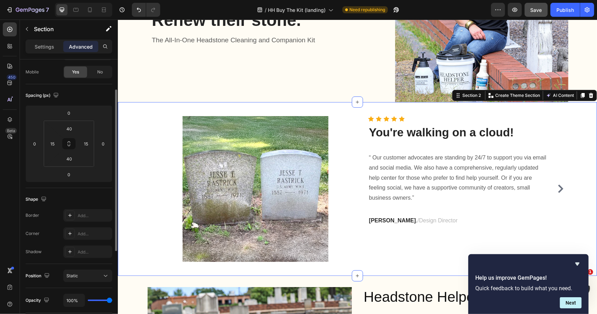
scroll to position [0, 0]
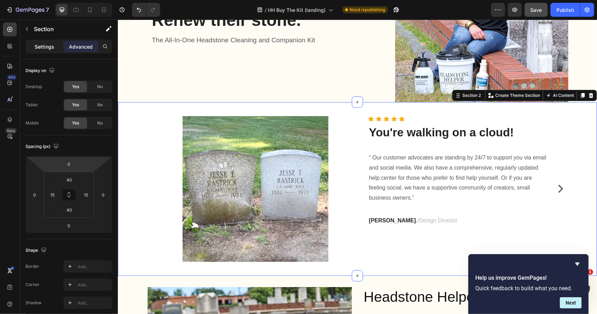
click at [50, 44] on p "Settings" at bounding box center [45, 46] width 20 height 7
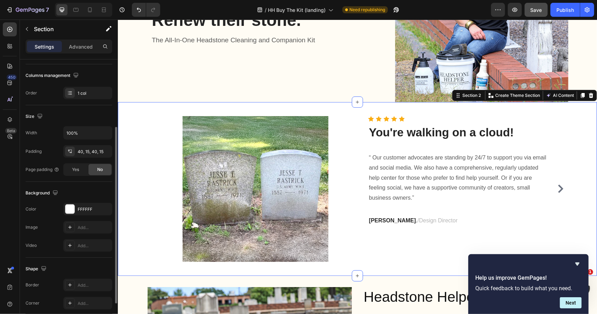
scroll to position [151, 0]
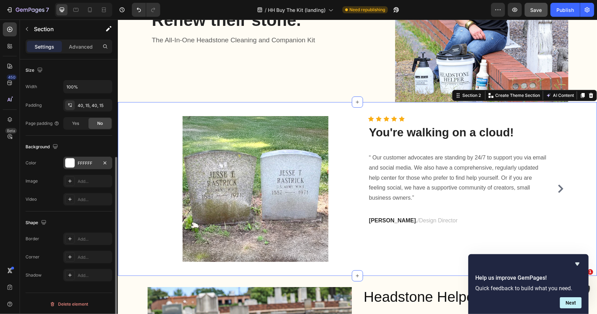
click at [82, 161] on div "FFFFFF" at bounding box center [88, 163] width 20 height 6
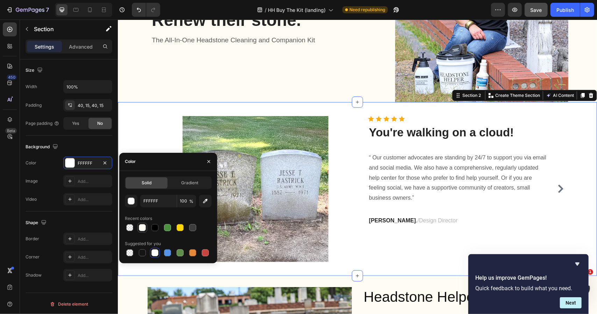
click at [143, 227] on div at bounding box center [142, 227] width 7 height 7
type input "FFFCF4"
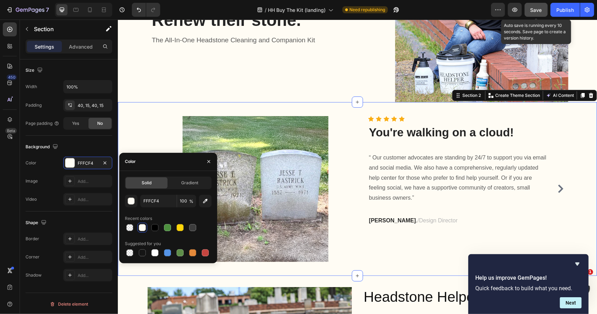
click at [536, 8] on span "Save" at bounding box center [537, 10] width 12 height 6
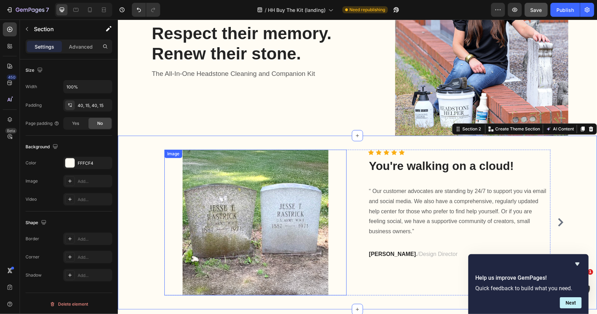
scroll to position [140, 0]
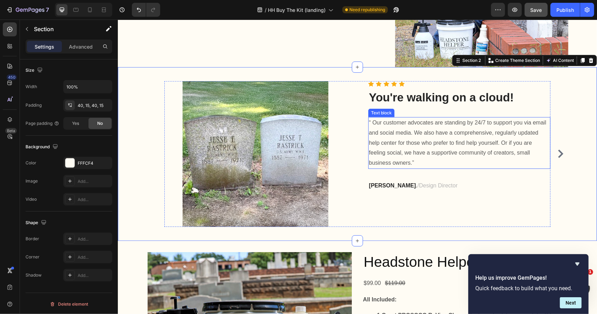
click at [421, 141] on p "“ Our customer advocates are standing by 24/7 to support you via email and soci…" at bounding box center [459, 143] width 181 height 50
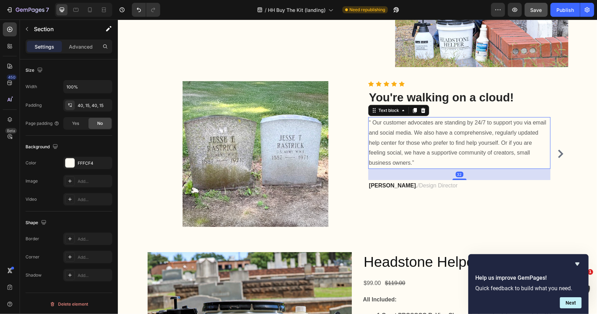
scroll to position [0, 0]
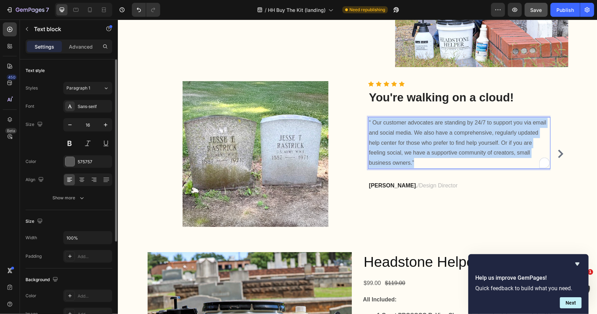
click at [421, 141] on p "“ Our customer advocates are standing by 24/7 to support you via email and soci…" at bounding box center [459, 143] width 181 height 50
